Goal: Information Seeking & Learning: Learn about a topic

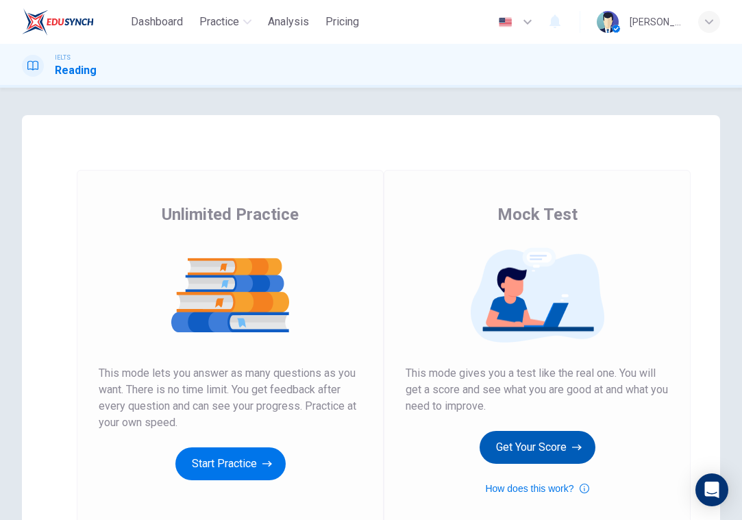
click at [526, 444] on button "Get Your Score" at bounding box center [537, 447] width 116 height 33
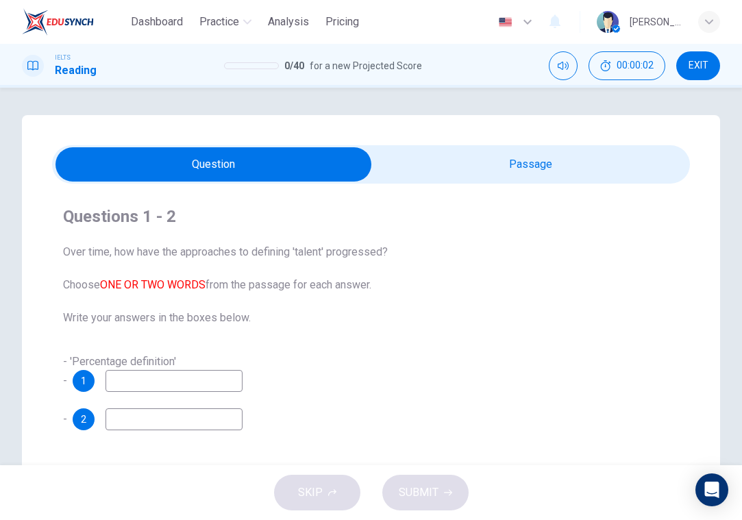
click at [551, 171] on input "checkbox" at bounding box center [214, 164] width 957 height 34
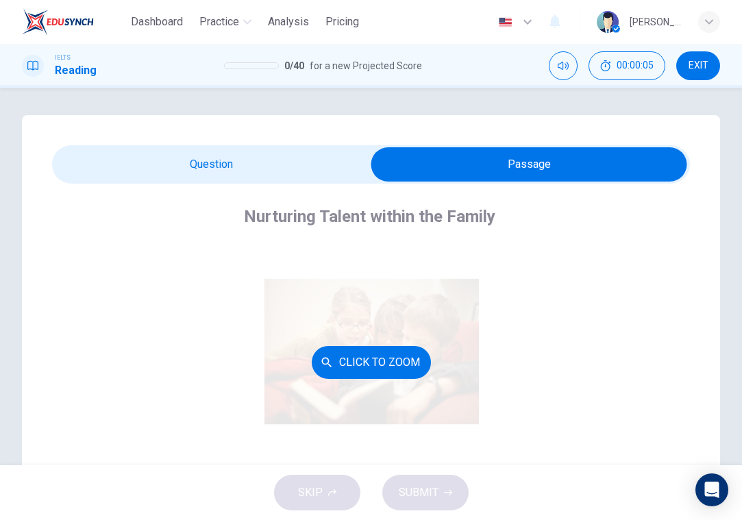
click at [347, 384] on div "Click to Zoom" at bounding box center [371, 362] width 594 height 236
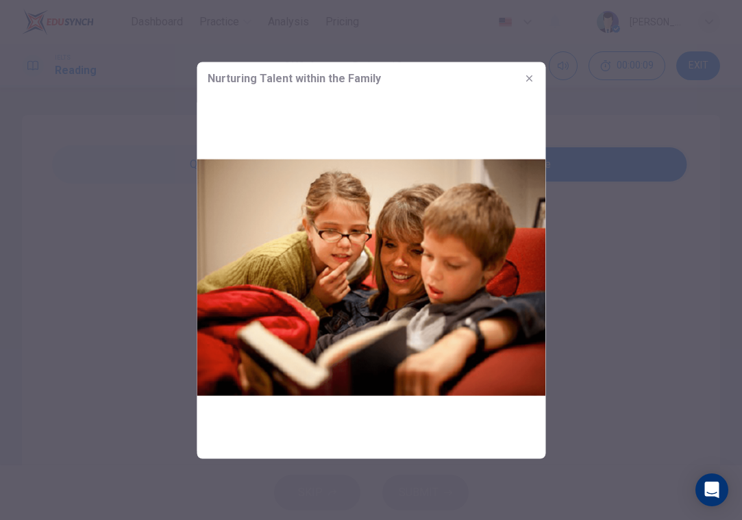
click at [525, 77] on icon "button" at bounding box center [528, 78] width 11 height 11
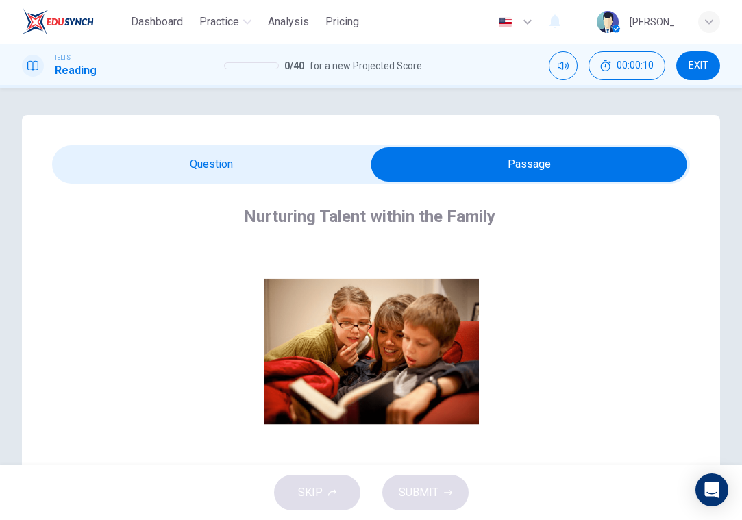
click at [244, 160] on input "checkbox" at bounding box center [529, 164] width 957 height 34
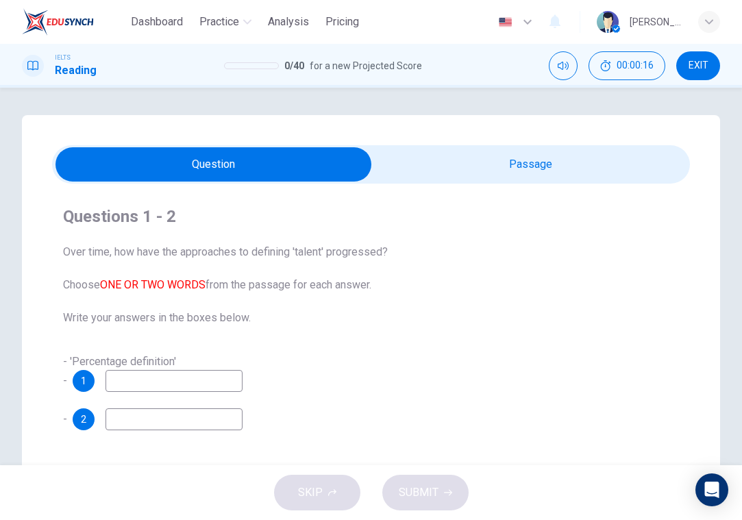
click at [477, 185] on div "Questions 1 - 2 Over time, how have the approaches to defining 'talent' progres…" at bounding box center [371, 318] width 638 height 268
click at [476, 168] on input "checkbox" at bounding box center [214, 164] width 957 height 34
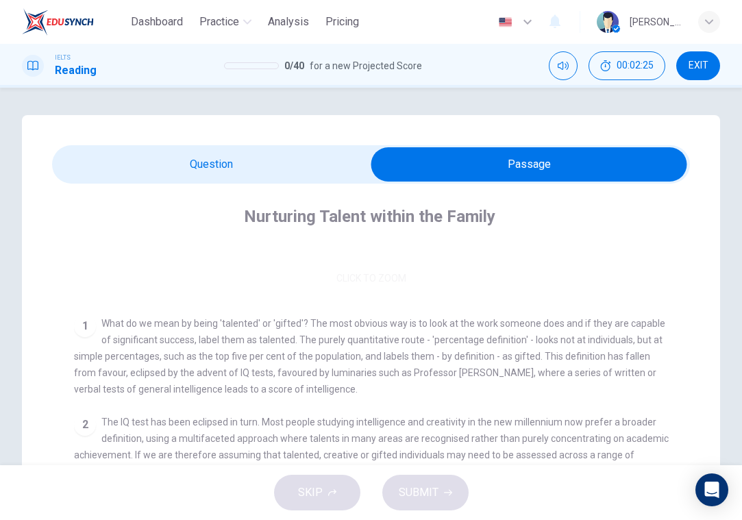
scroll to position [193, 0]
click at [253, 150] on input "checkbox" at bounding box center [529, 164] width 957 height 34
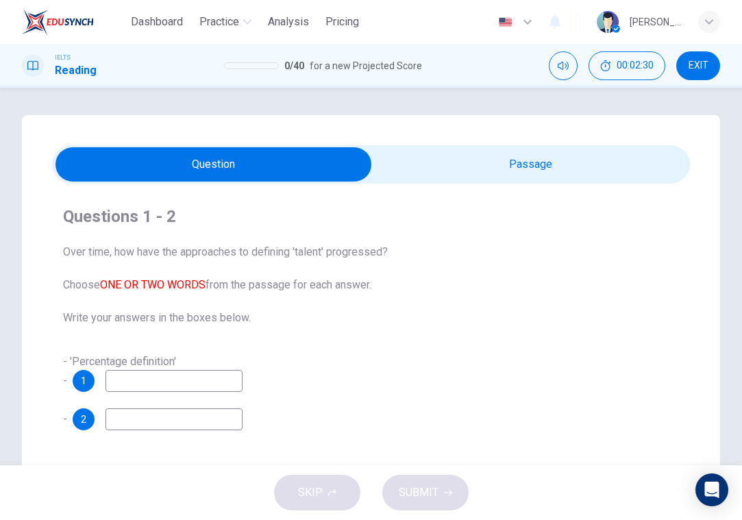
click at [423, 169] on input "checkbox" at bounding box center [214, 164] width 957 height 34
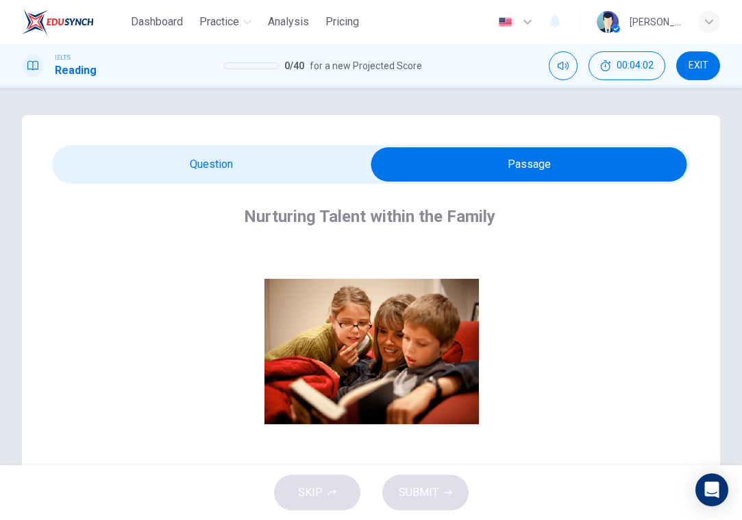
scroll to position [0, 0]
click at [225, 142] on div "Questions 1 - 2 Over time, how have the approaches to defining 'talent' progres…" at bounding box center [371, 439] width 698 height 649
click at [214, 168] on input "checkbox" at bounding box center [529, 164] width 957 height 34
checkbox input "false"
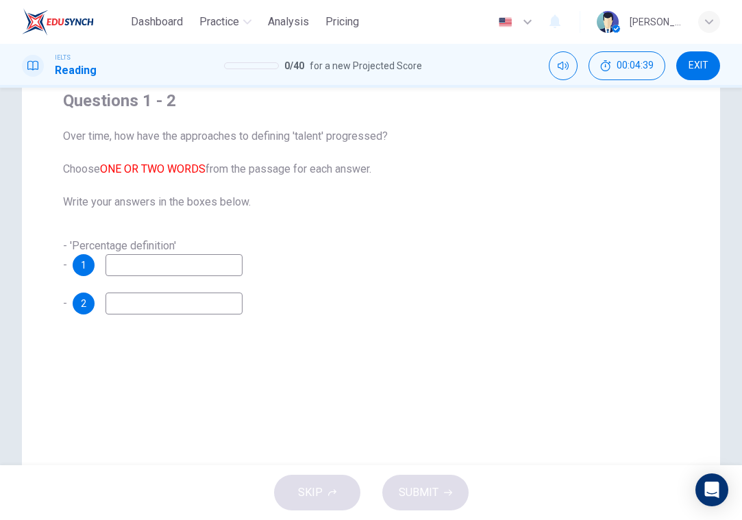
scroll to position [116, 0]
click at [148, 254] on input at bounding box center [173, 264] width 137 height 22
